Goal: Find specific page/section: Find specific page/section

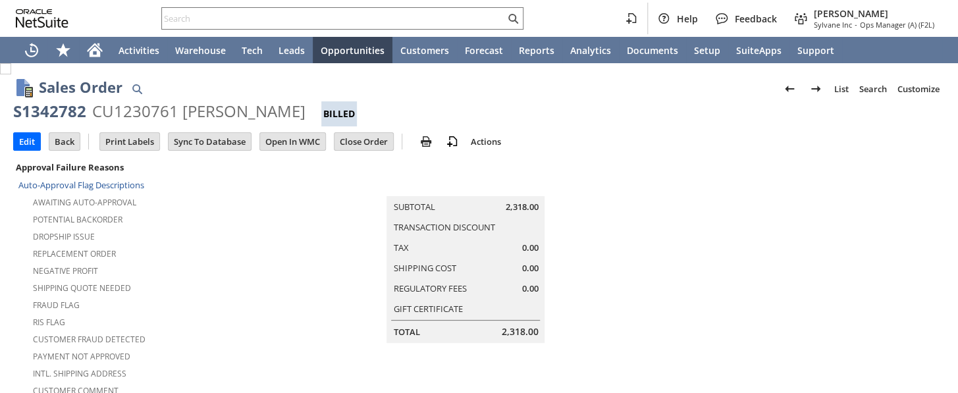
scroll to position [419, 0]
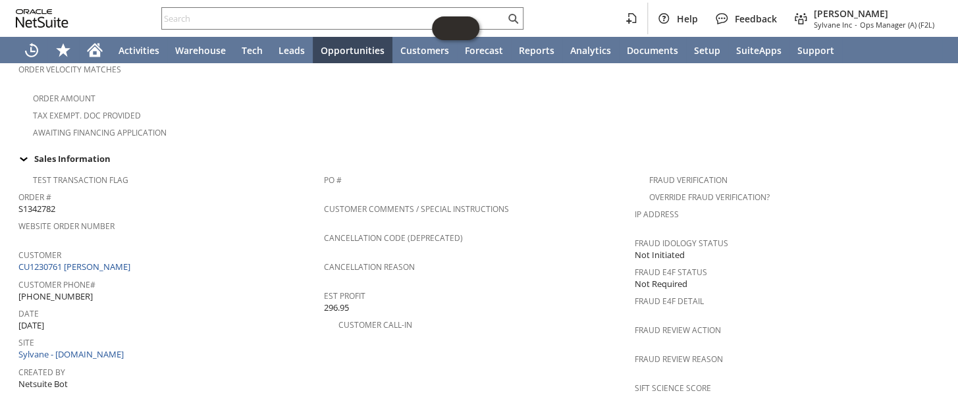
drag, startPoint x: 75, startPoint y: 263, endPoint x: 20, endPoint y: 259, distance: 55.4
click at [20, 275] on div "Customer Phone# 1 (310) 800-8005" at bounding box center [167, 289] width 299 height 28
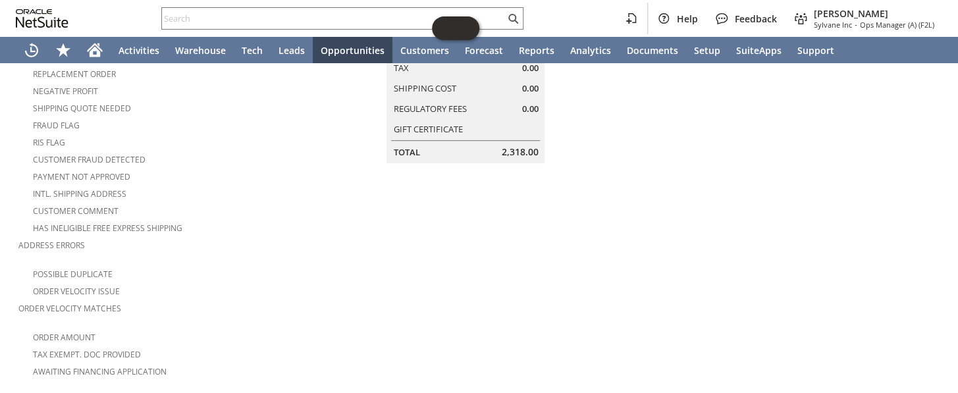
scroll to position [179, 0]
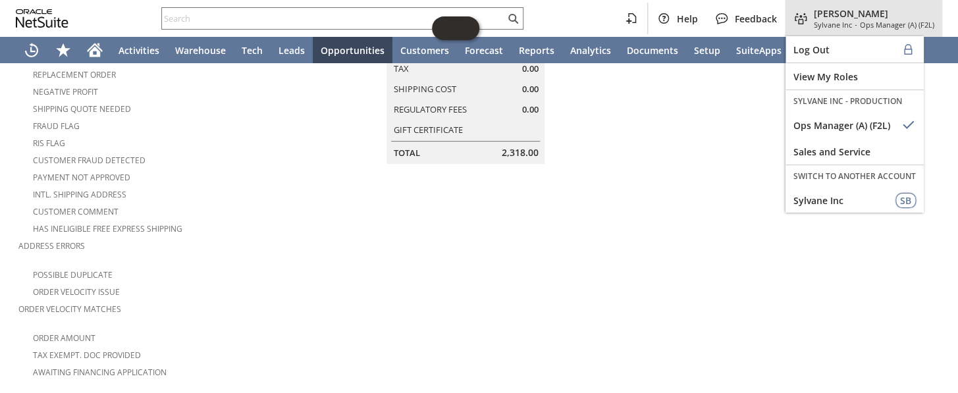
click at [870, 22] on span "Ops Manager (A) (F2L)" at bounding box center [897, 25] width 74 height 10
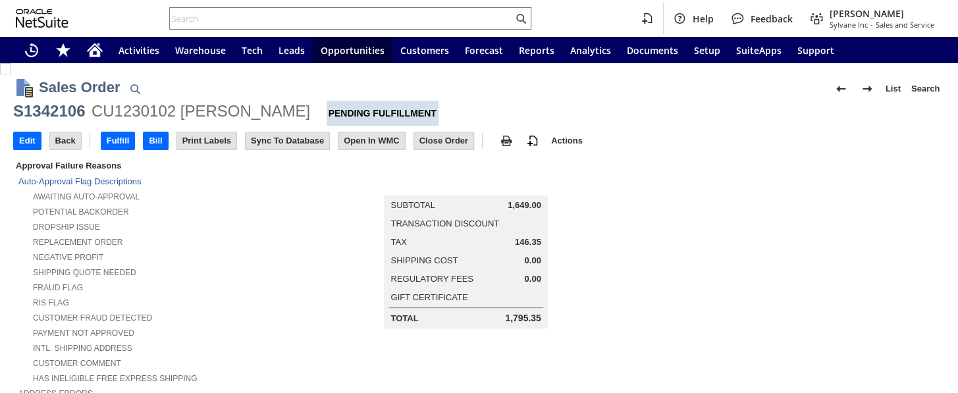
scroll to position [718, 0]
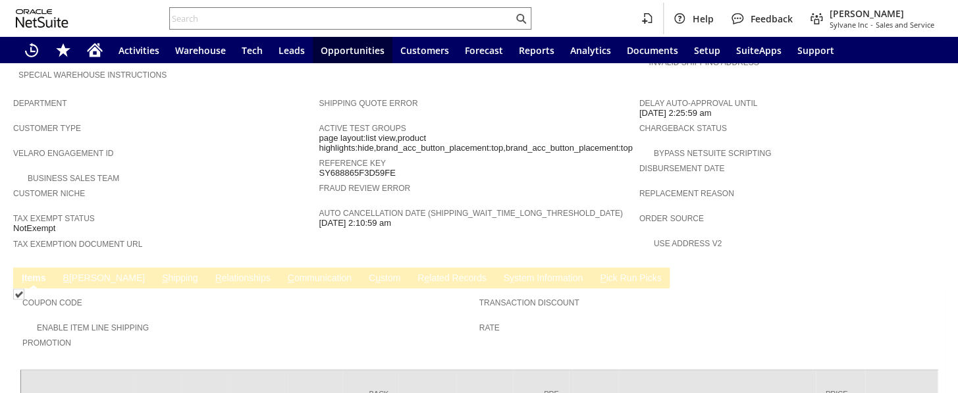
click at [279, 267] on td "C ommunication" at bounding box center [319, 277] width 81 height 21
click at [285, 273] on link "C ommunication" at bounding box center [320, 279] width 70 height 13
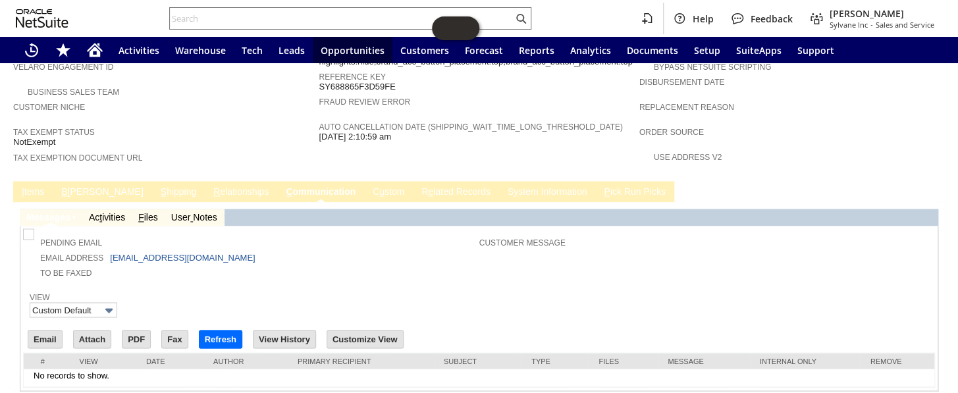
scroll to position [0, 0]
click at [44, 331] on input "Email" at bounding box center [45, 339] width 34 height 17
click at [37, 186] on link "I tems" at bounding box center [32, 192] width 29 height 13
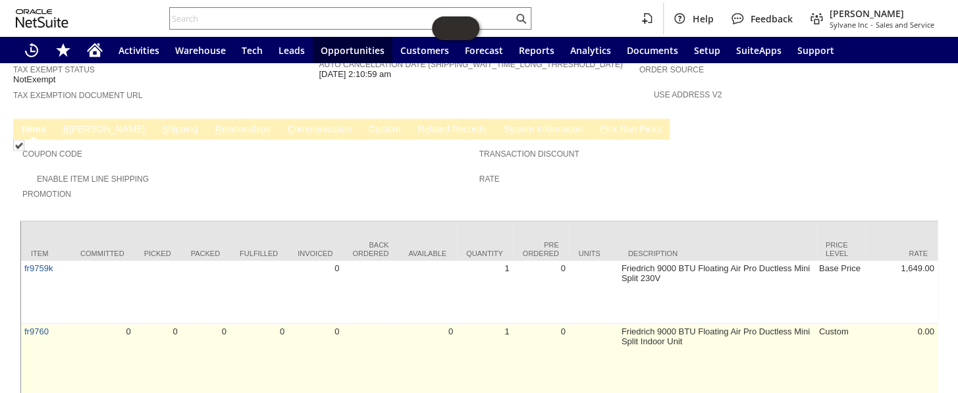
scroll to position [950, 0]
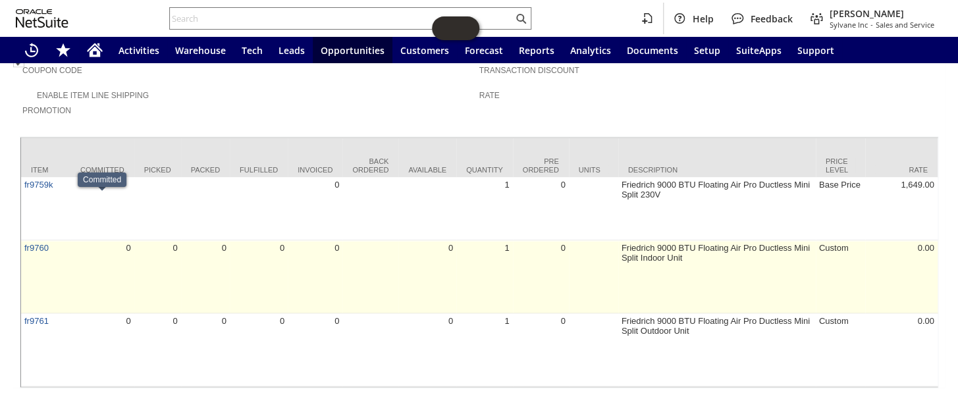
click at [90, 240] on td "0" at bounding box center [102, 276] width 64 height 73
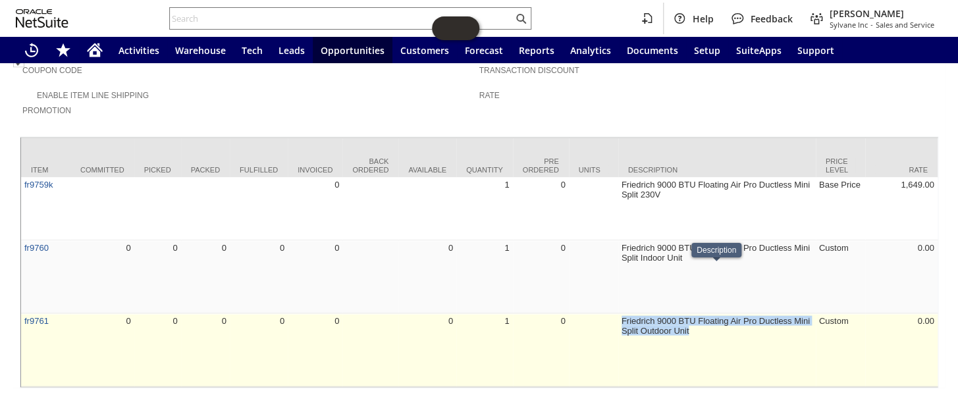
drag, startPoint x: 697, startPoint y: 283, endPoint x: 620, endPoint y: 271, distance: 77.3
click at [620, 313] on td "Friedrich 9000 BTU Floating Air Pro Ductless Mini Split Outdoor Unit" at bounding box center [717, 349] width 198 height 73
drag, startPoint x: 632, startPoint y: 272, endPoint x: 721, endPoint y: 289, distance: 90.5
click at [721, 313] on td "Friedrich 9000 BTU Floating Air Pro Ductless Mini Split Outdoor Unit" at bounding box center [717, 349] width 198 height 73
drag, startPoint x: 678, startPoint y: 283, endPoint x: 622, endPoint y: 273, distance: 57.4
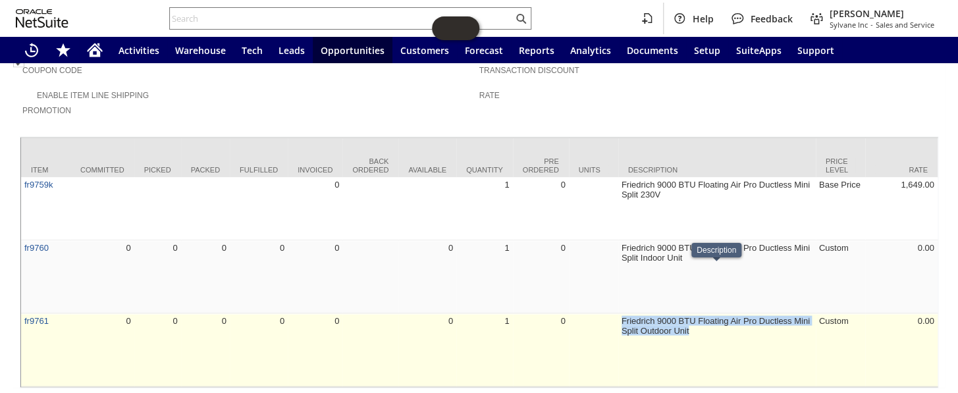
click at [622, 313] on td "Friedrich 9000 BTU Floating Air Pro Ductless Mini Split Outdoor Unit" at bounding box center [717, 349] width 198 height 73
copy td "Friedrich 9000 BTU Floating Air Pro Ductless Mini Split Outdoor Unit"
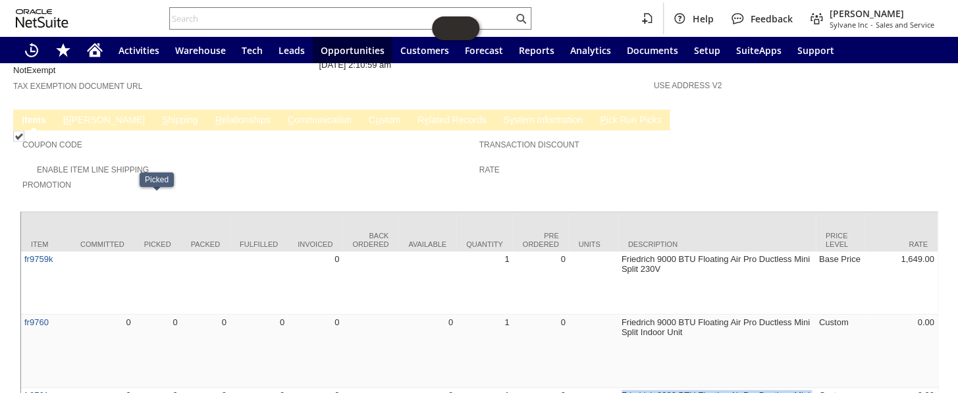
scroll to position [771, 0]
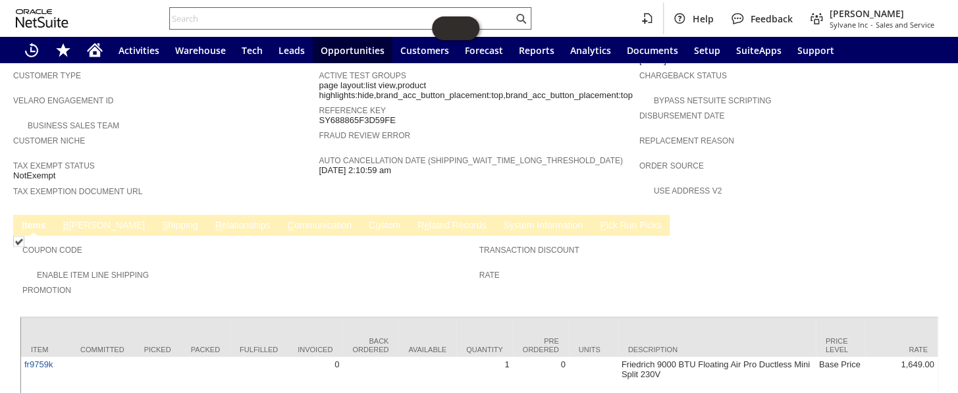
click at [245, 19] on input "text" at bounding box center [341, 19] width 343 height 16
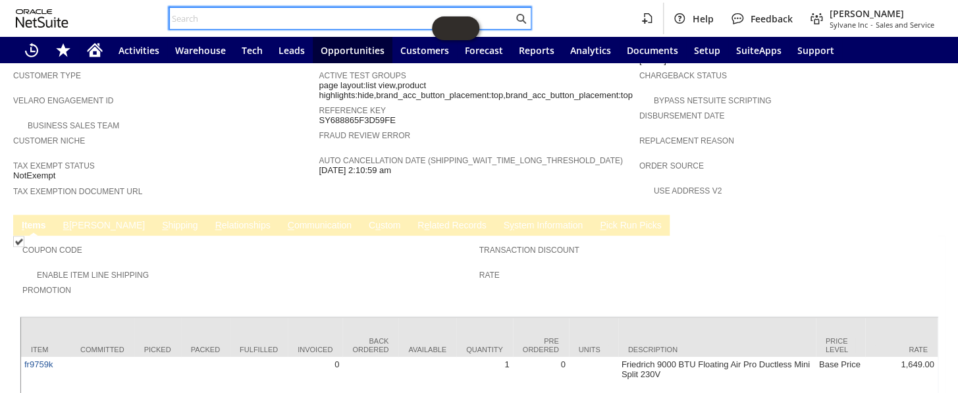
paste input "P218434"
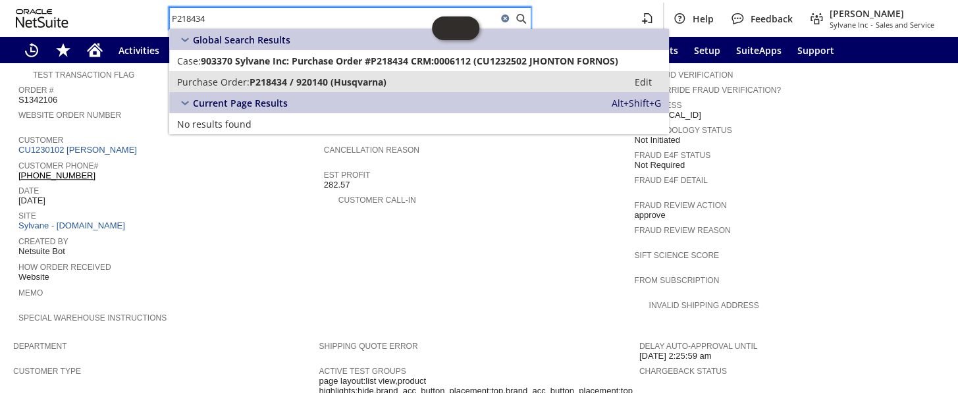
scroll to position [352, 0]
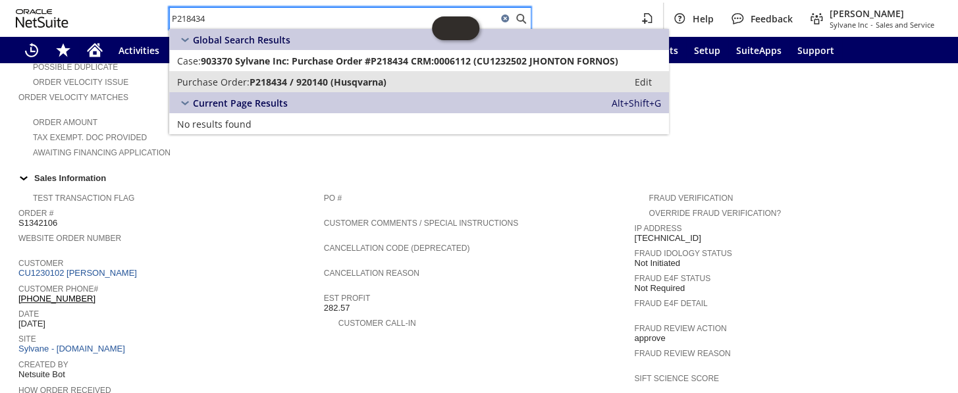
type input "P218434"
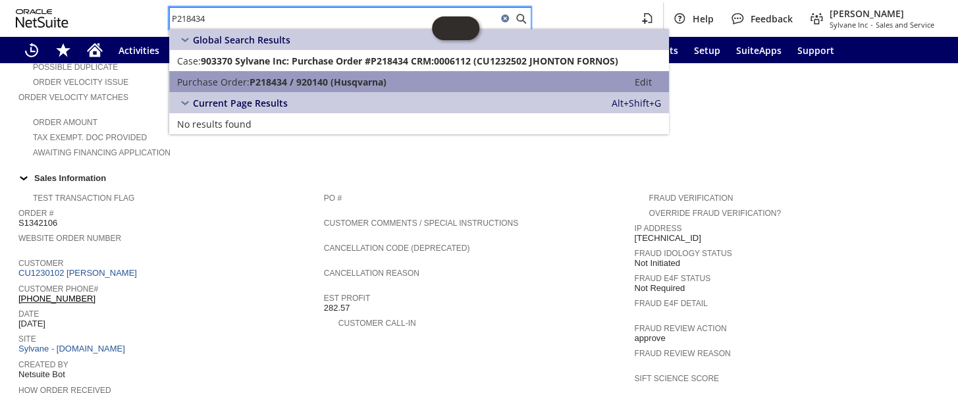
click at [298, 73] on link "Purchase Order: P218434 / 920140 (Husqvarna) Edit" at bounding box center [419, 81] width 500 height 21
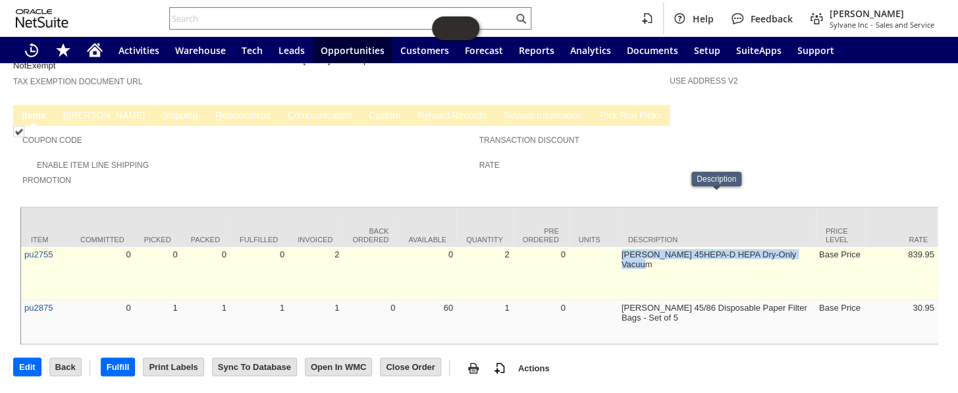
drag, startPoint x: 810, startPoint y: 198, endPoint x: 618, endPoint y: 197, distance: 191.6
click at [618, 247] on td "Pullman-Holt 45HEPA-D HEPA Dry-Only Vacuum" at bounding box center [717, 273] width 198 height 53
copy td "Pullman-Holt 45HEPA-D HEPA Dry-Only Vacuum"
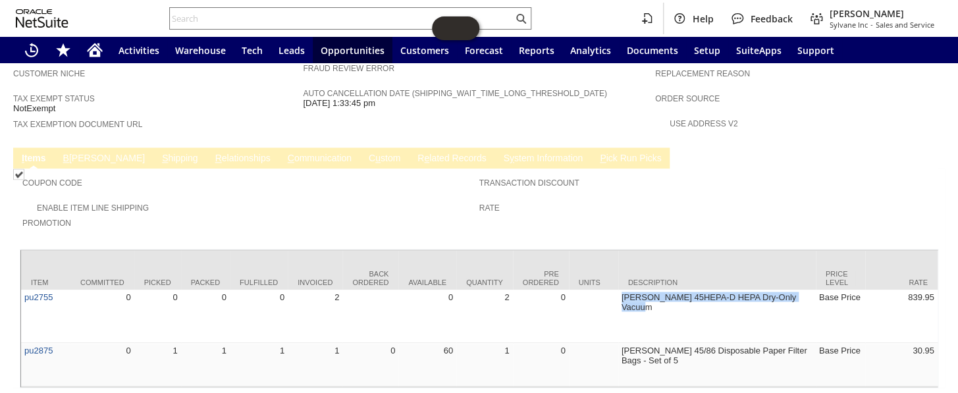
click at [285, 153] on link "C ommunication" at bounding box center [320, 159] width 70 height 13
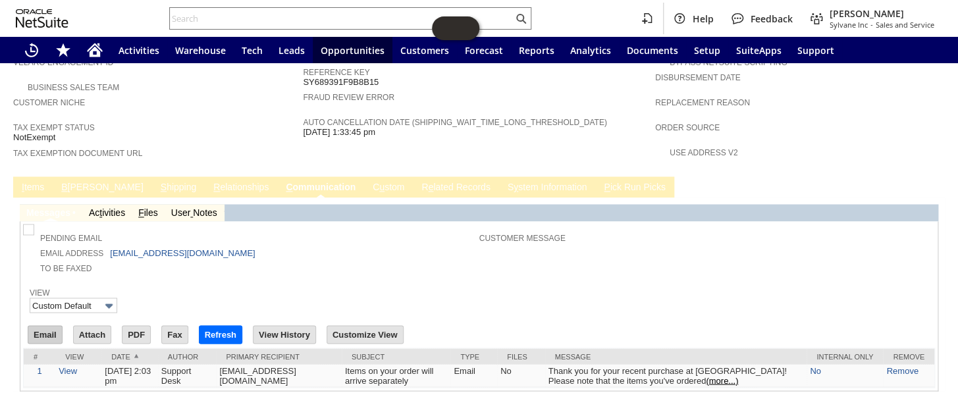
click at [36, 326] on input "Email" at bounding box center [45, 334] width 34 height 17
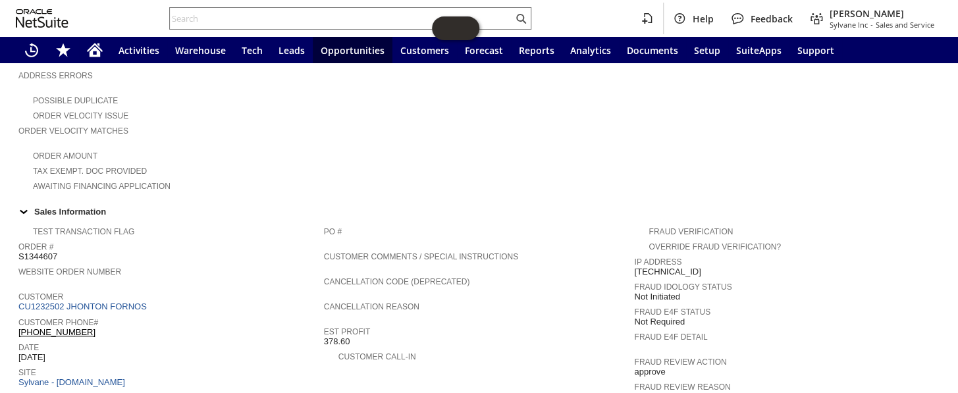
scroll to position [311, 0]
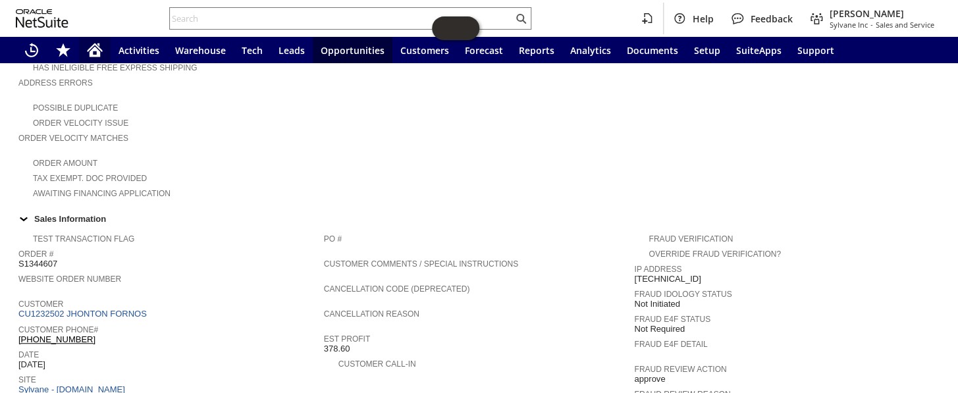
click at [94, 51] on icon "Home" at bounding box center [95, 52] width 11 height 10
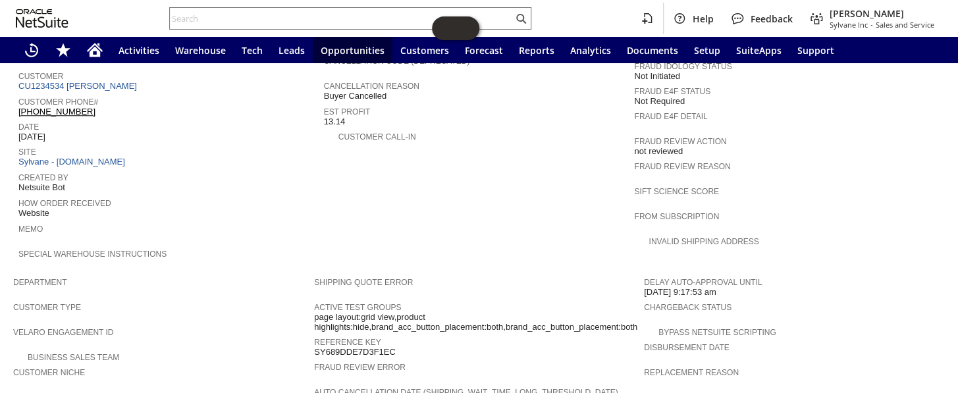
scroll to position [790, 0]
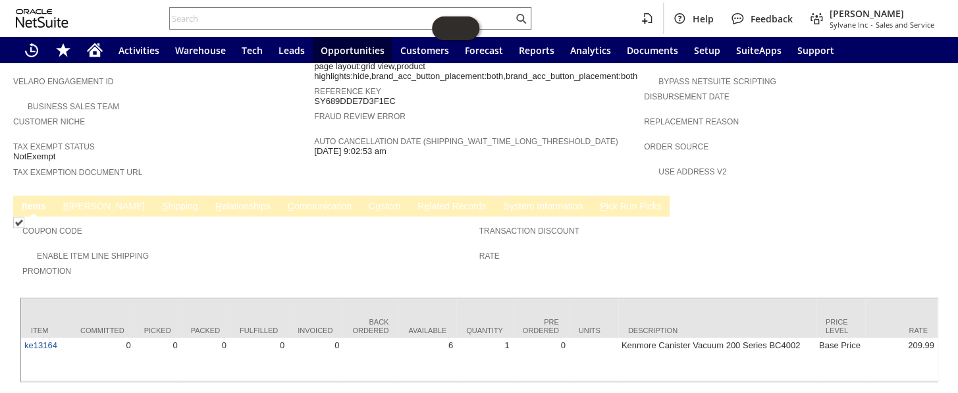
click at [285, 201] on link "C ommunication" at bounding box center [320, 207] width 70 height 13
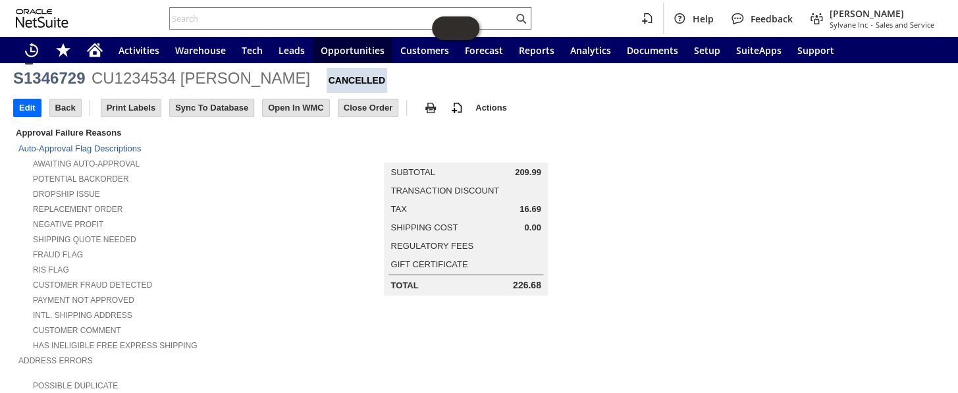
scroll to position [0, 0]
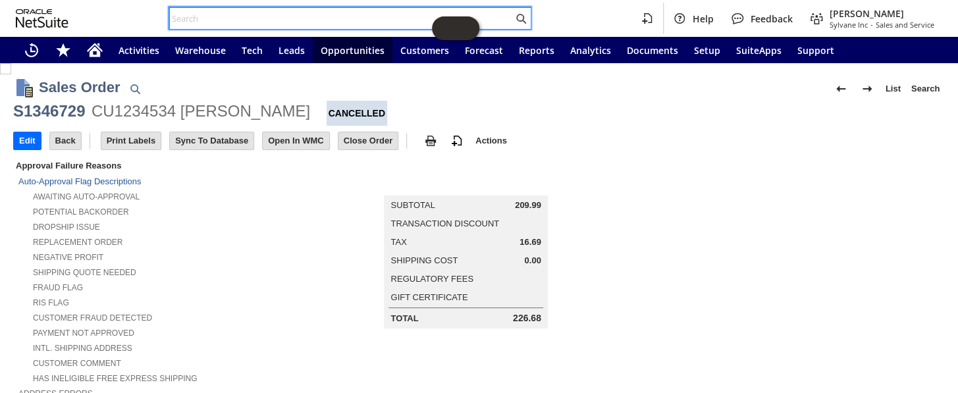
click at [213, 20] on input "text" at bounding box center [341, 19] width 343 height 16
paste input "S1343970"
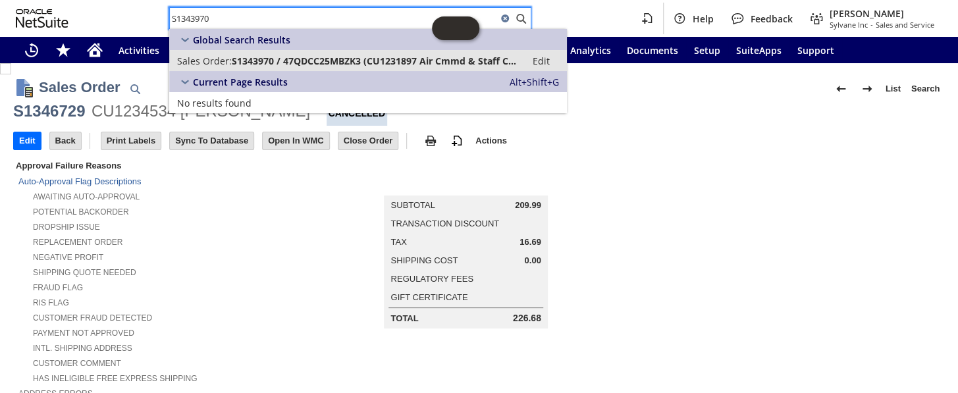
type input "S1343970"
click at [291, 55] on span "S1343970 / 47QDCC25MBZK3 (CU1231897 Air Cmmd & Staff Col)" at bounding box center [375, 61] width 286 height 13
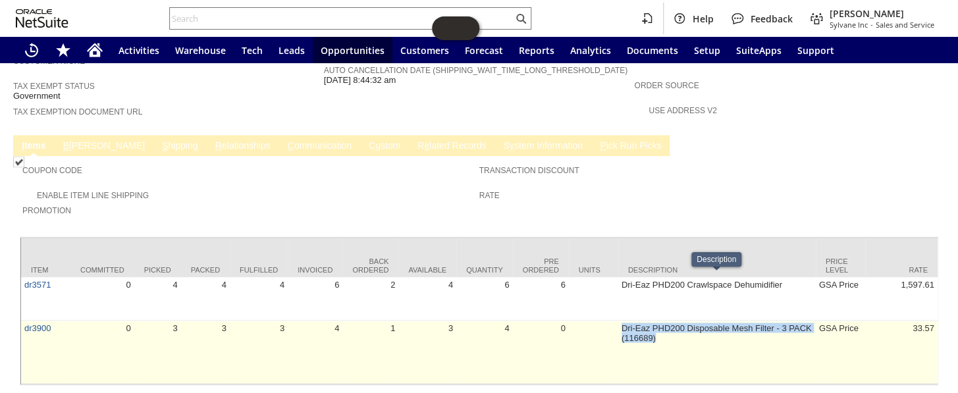
drag, startPoint x: 659, startPoint y: 289, endPoint x: 615, endPoint y: 279, distance: 45.2
copy tr "Dri-Eaz PHD200 Disposable Mesh Filter - 3 PACK (116689)"
